Goal: Task Accomplishment & Management: Manage account settings

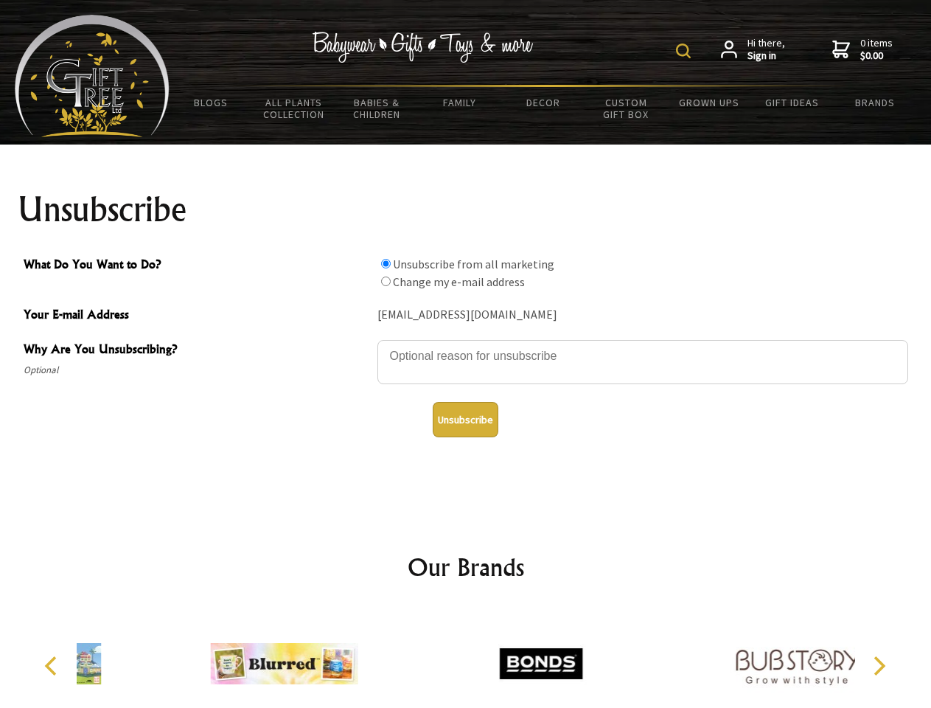
click at [685, 51] on img at bounding box center [683, 50] width 15 height 15
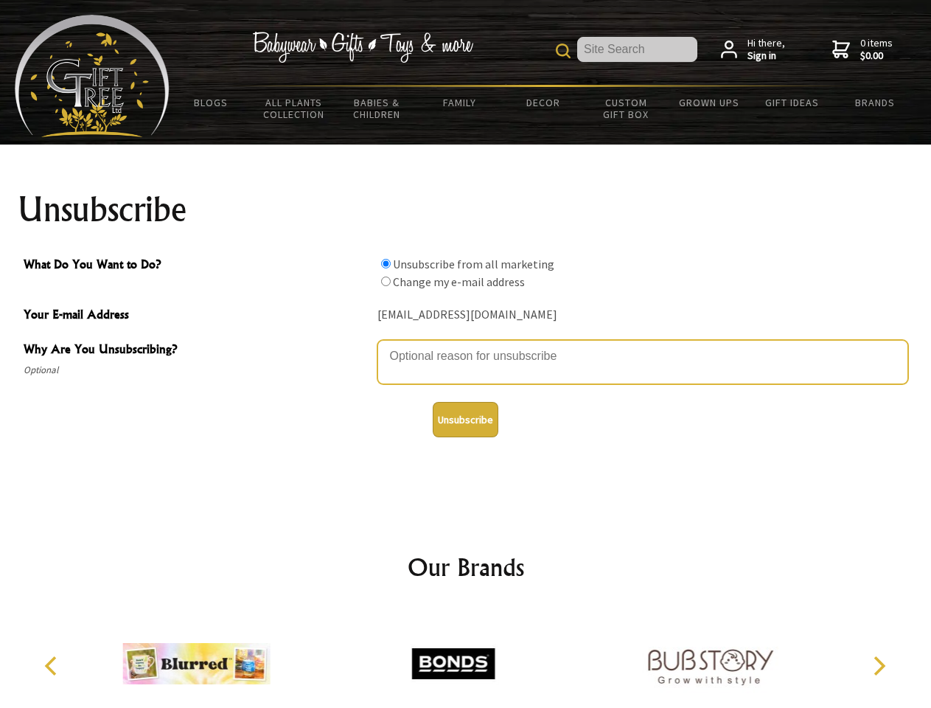
click at [466, 345] on textarea "Why Are You Unsubscribing?" at bounding box center [642, 362] width 531 height 44
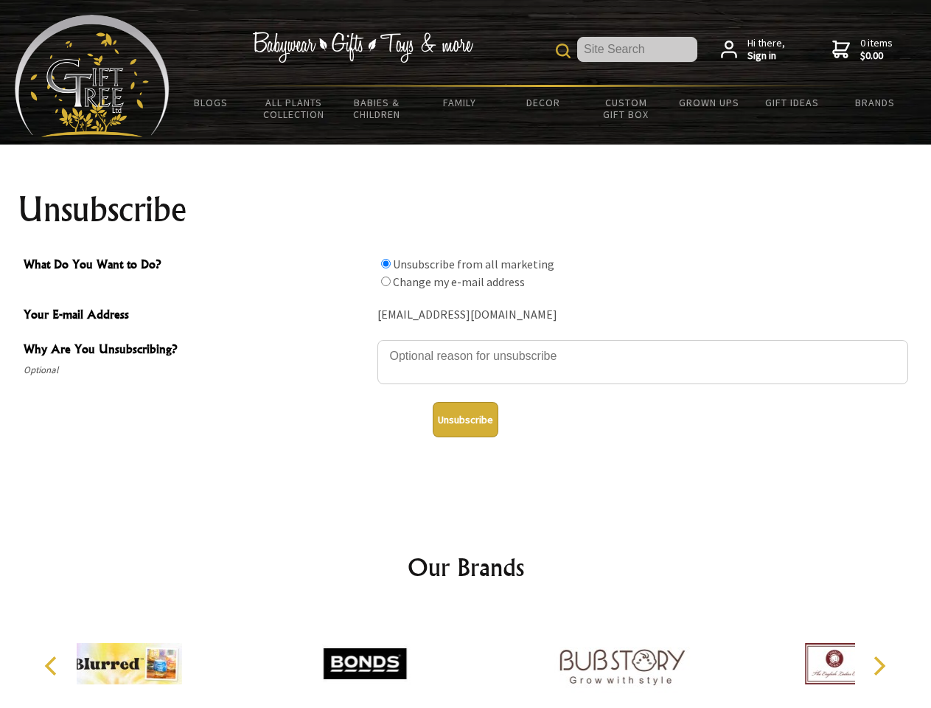
click at [385, 263] on input "What Do You Want to Do?" at bounding box center [386, 264] width 10 height 10
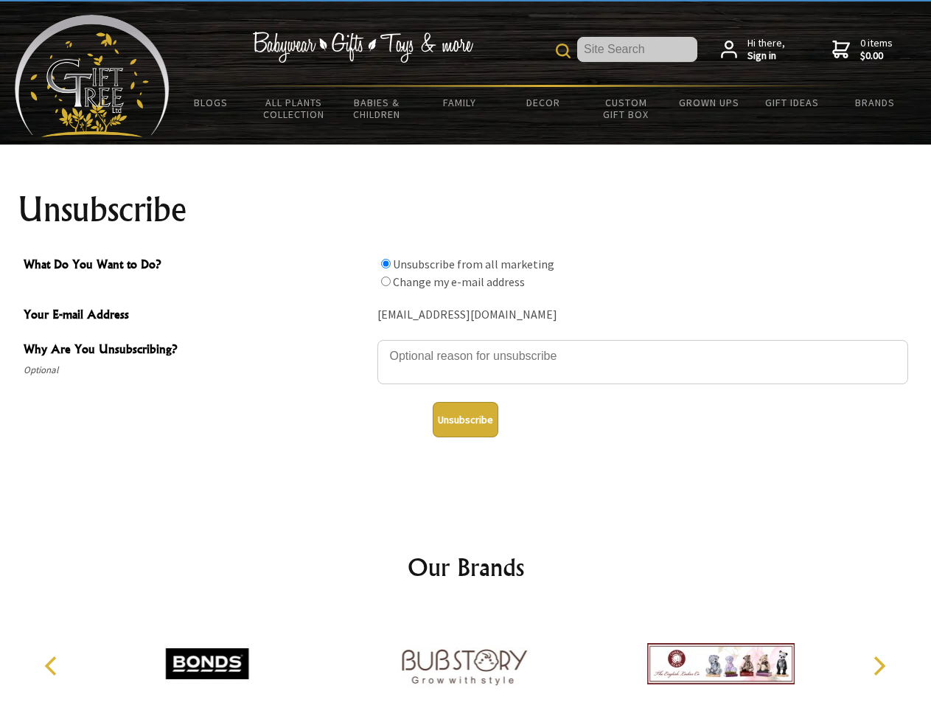
click at [385, 281] on input "What Do You Want to Do?" at bounding box center [386, 281] width 10 height 10
radio input "true"
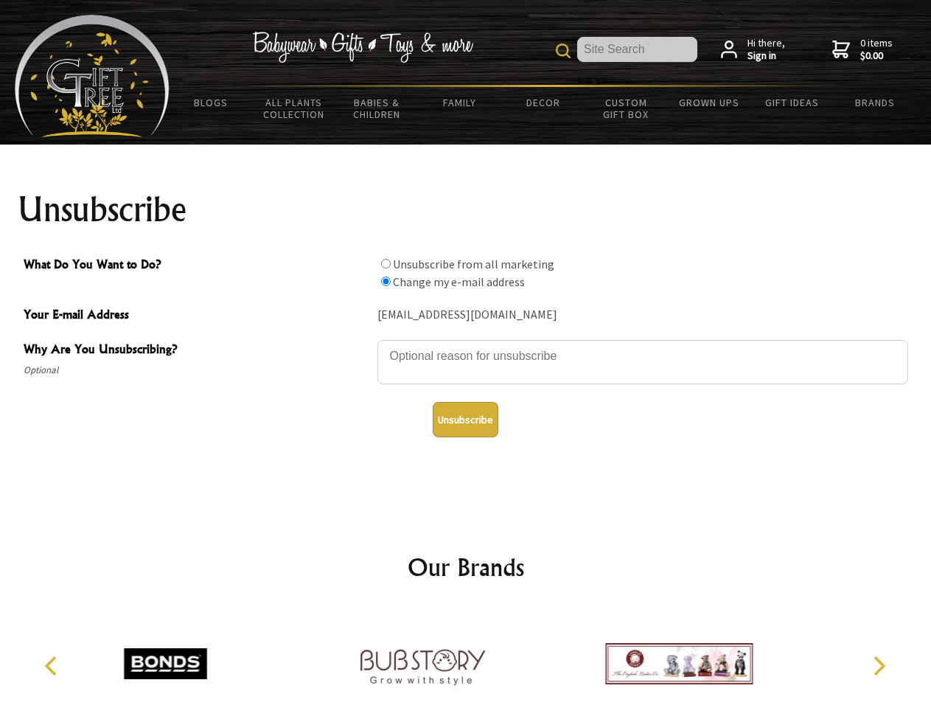
click at [465, 419] on button "Unsubscribe" at bounding box center [466, 419] width 66 height 35
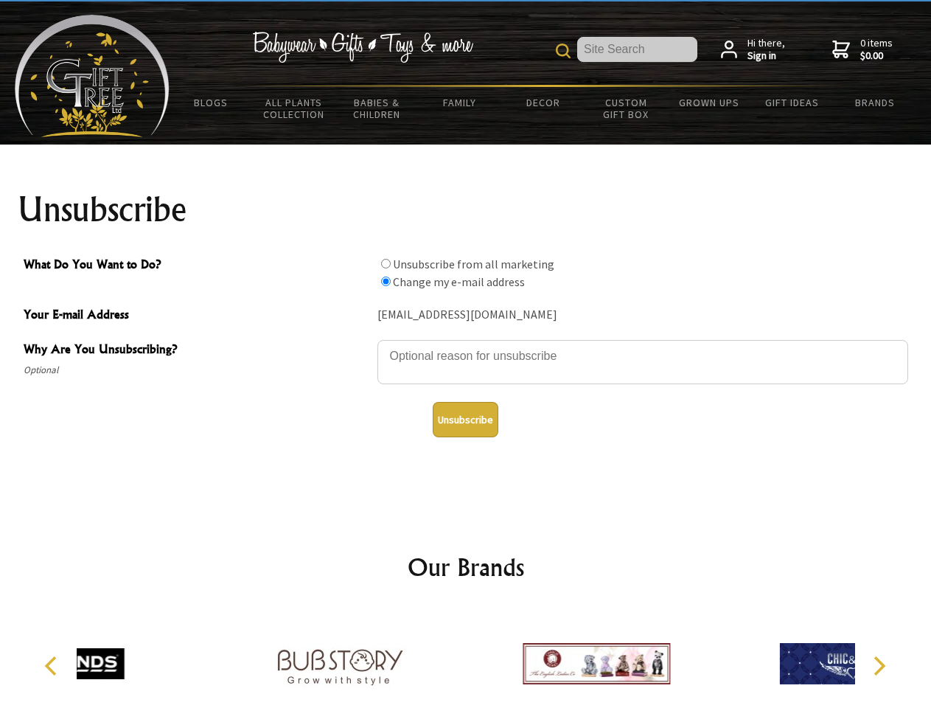
click at [466, 657] on div at bounding box center [339, 665] width 257 height 115
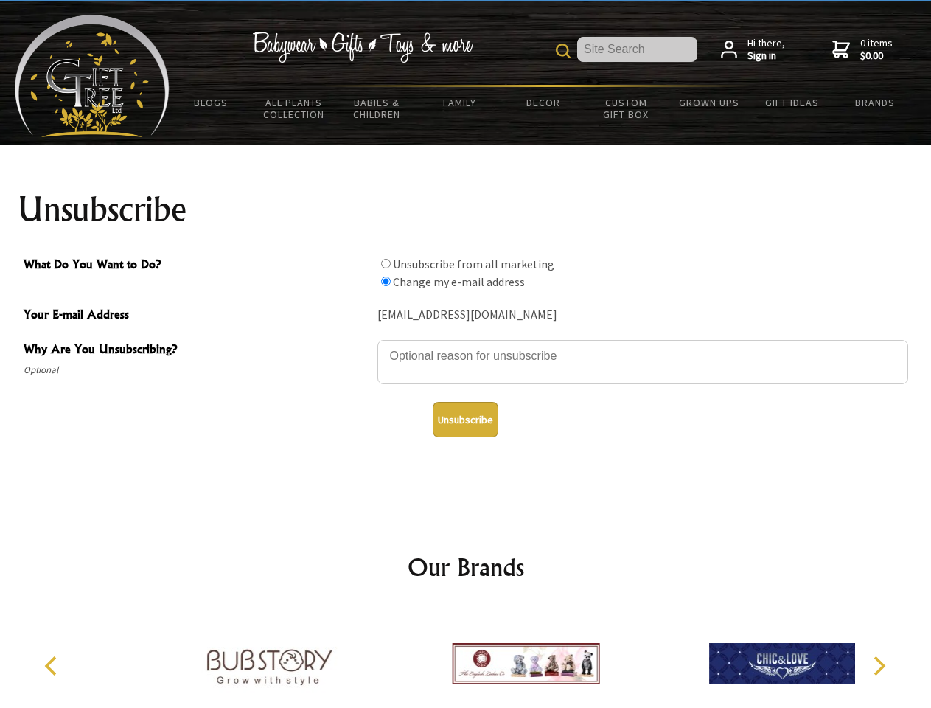
click at [53, 666] on icon "Previous" at bounding box center [52, 665] width 19 height 19
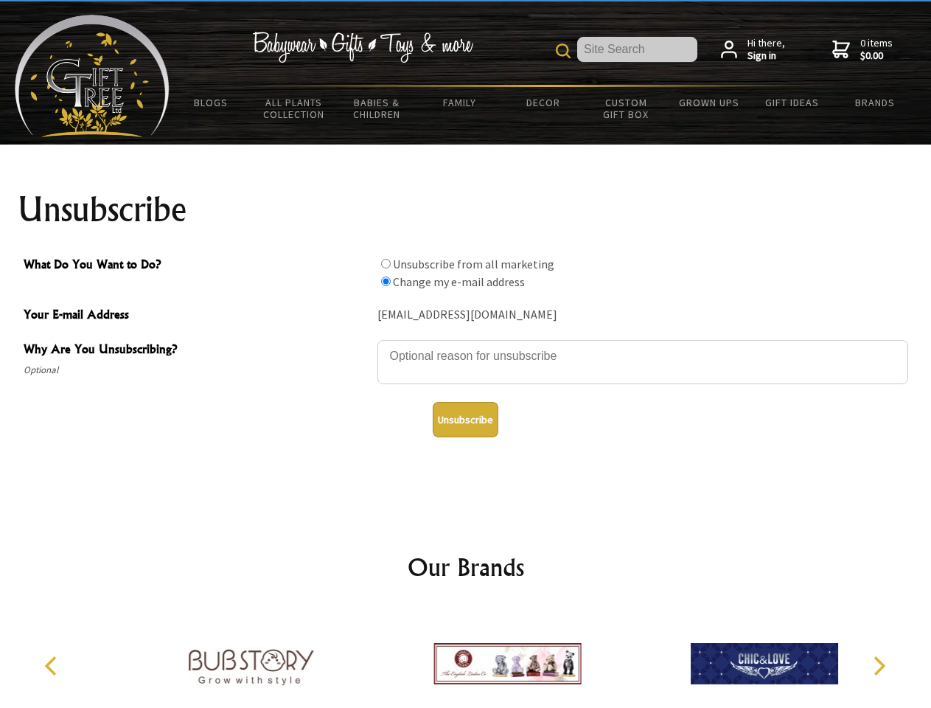
click at [879, 666] on icon "Next" at bounding box center [877, 665] width 19 height 19
